Goal: Find specific page/section: Find specific page/section

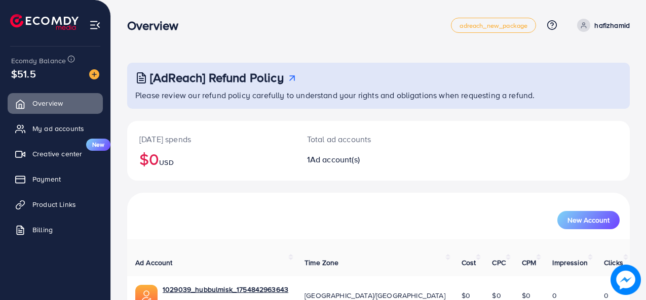
scroll to position [48, 0]
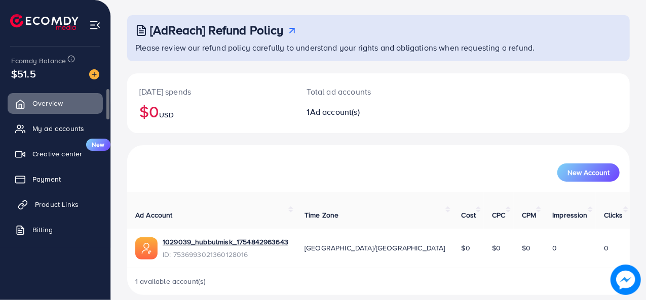
click at [66, 201] on span "Product Links" at bounding box center [57, 205] width 44 height 10
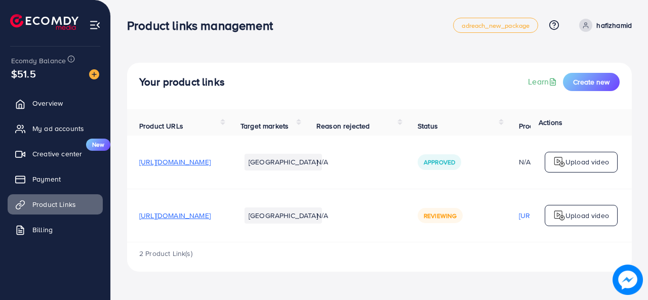
drag, startPoint x: 282, startPoint y: 180, endPoint x: 338, endPoint y: 17, distance: 172.5
click at [338, 18] on div "Product links management" at bounding box center [290, 25] width 326 height 15
drag, startPoint x: 499, startPoint y: 221, endPoint x: 496, endPoint y: 216, distance: 6.2
click at [457, 220] on span "Reviewing" at bounding box center [440, 216] width 33 height 9
click at [68, 127] on span "My ad accounts" at bounding box center [61, 129] width 52 height 10
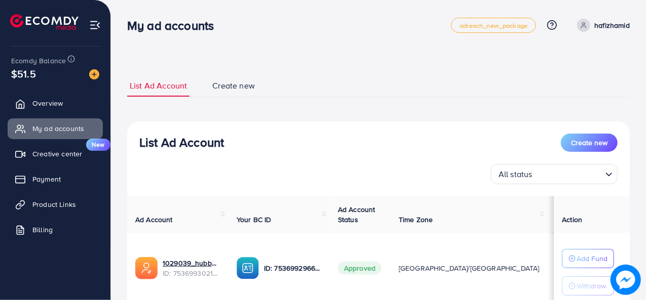
scroll to position [76, 0]
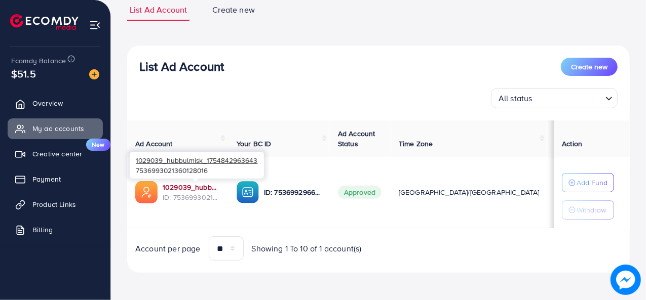
click at [191, 187] on link "1029039_hubbulmisk_1754842963643" at bounding box center [192, 187] width 58 height 10
